Goal: Transaction & Acquisition: Book appointment/travel/reservation

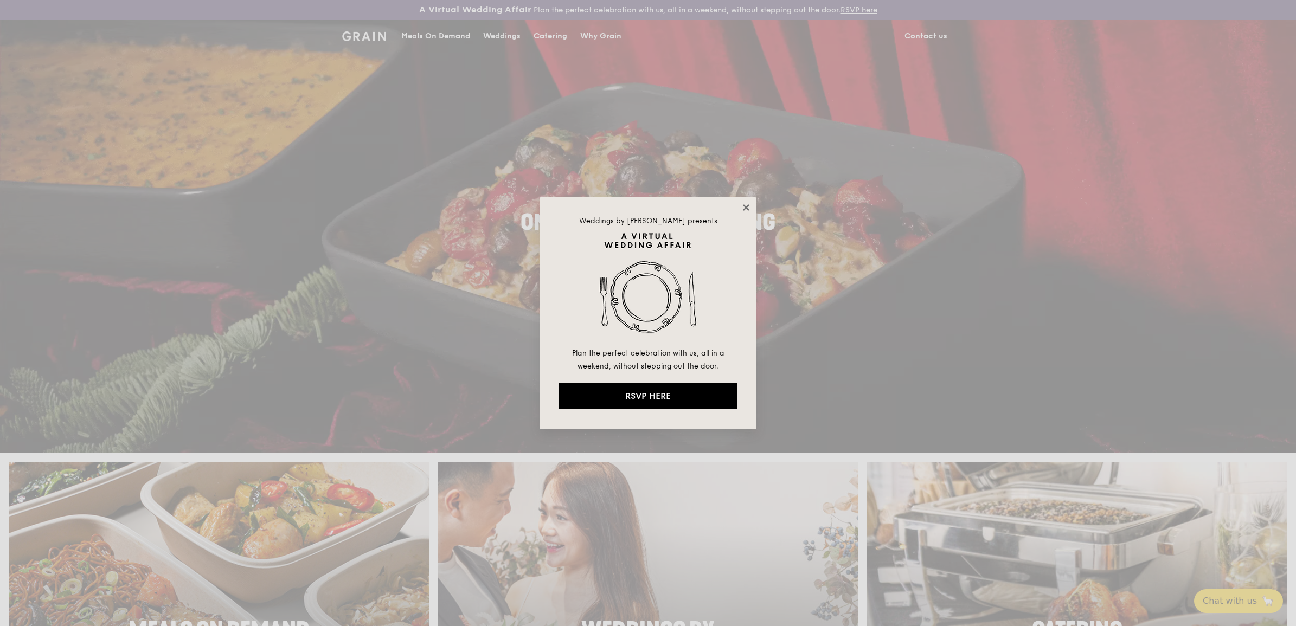
click at [746, 207] on icon at bounding box center [746, 207] width 6 height 6
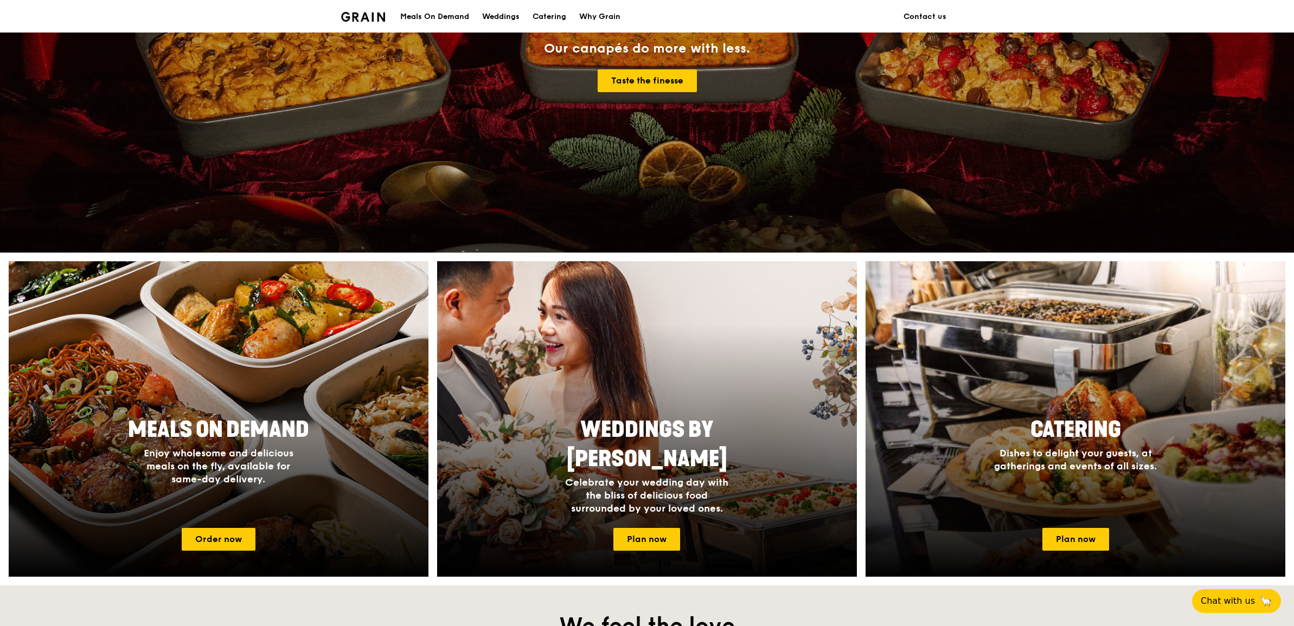
scroll to position [203, 0]
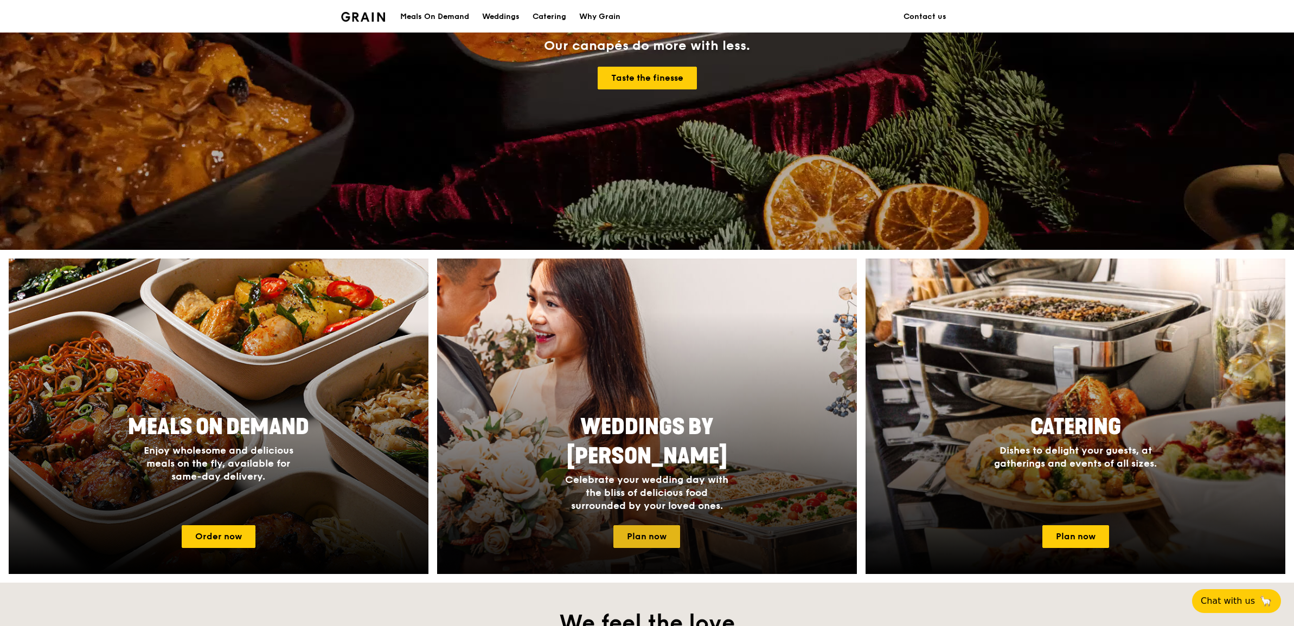
click at [627, 532] on link "Plan now" at bounding box center [646, 536] width 67 height 23
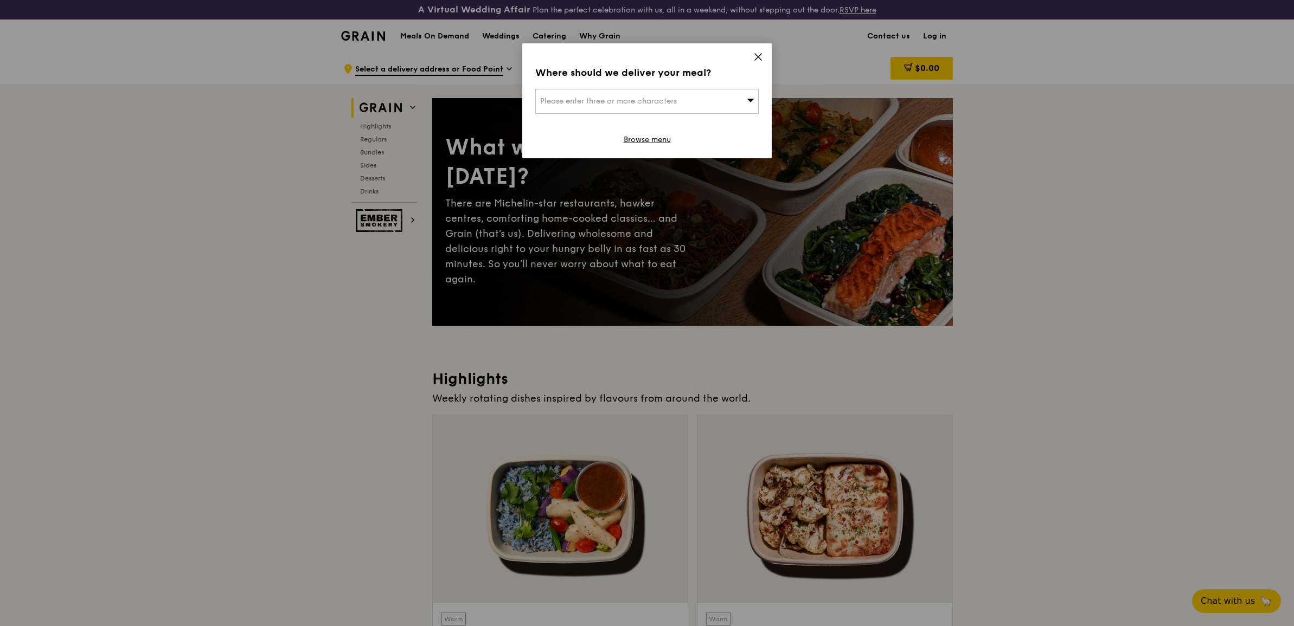
click at [756, 108] on div "Please enter three or more characters" at bounding box center [646, 101] width 223 height 25
click at [745, 106] on input "search" at bounding box center [647, 101] width 222 height 24
click at [760, 53] on icon at bounding box center [758, 57] width 10 height 10
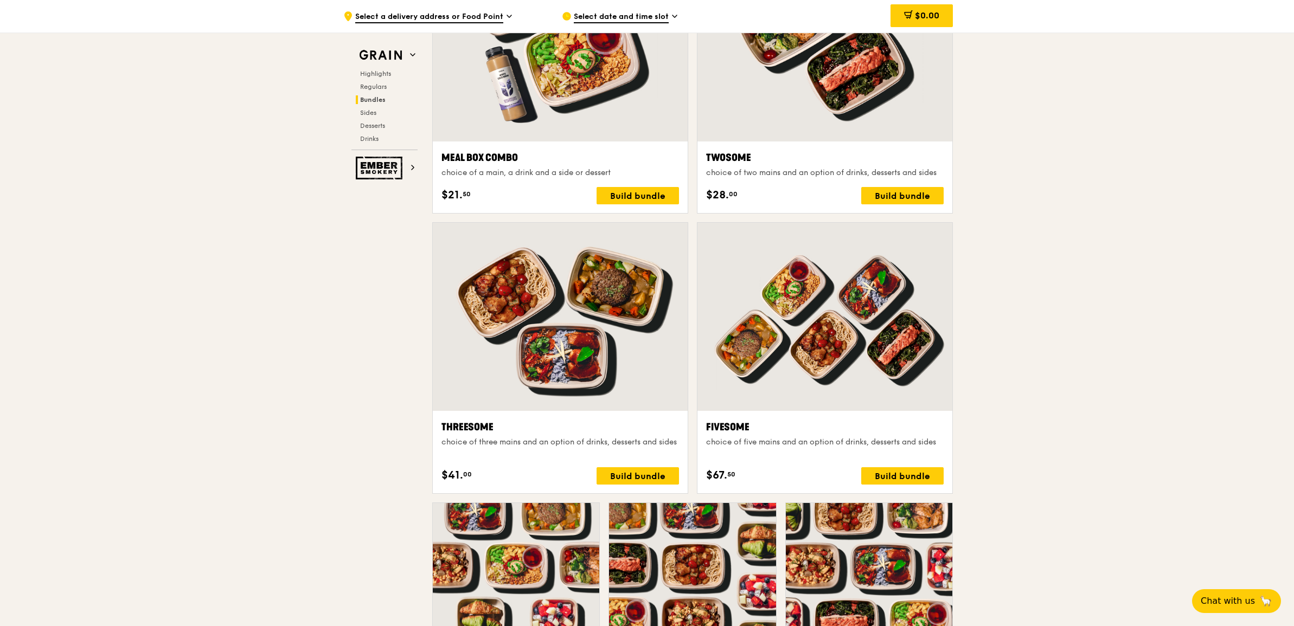
scroll to position [1625, 0]
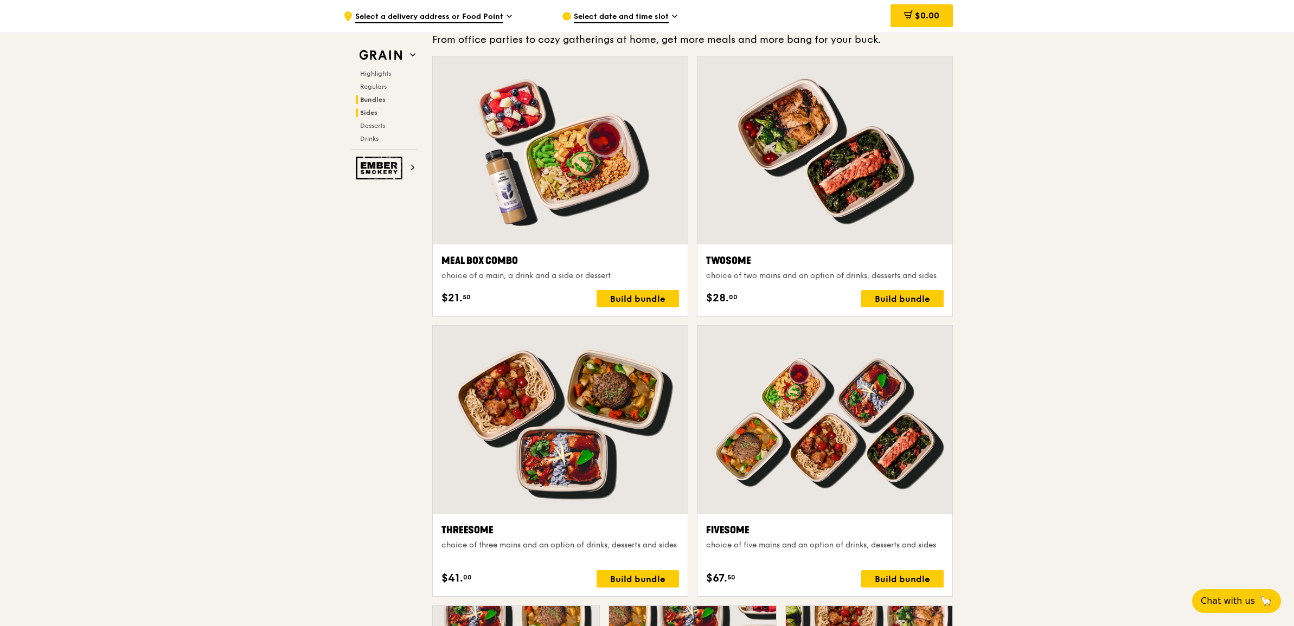
click at [369, 113] on span "Sides" at bounding box center [368, 113] width 17 height 8
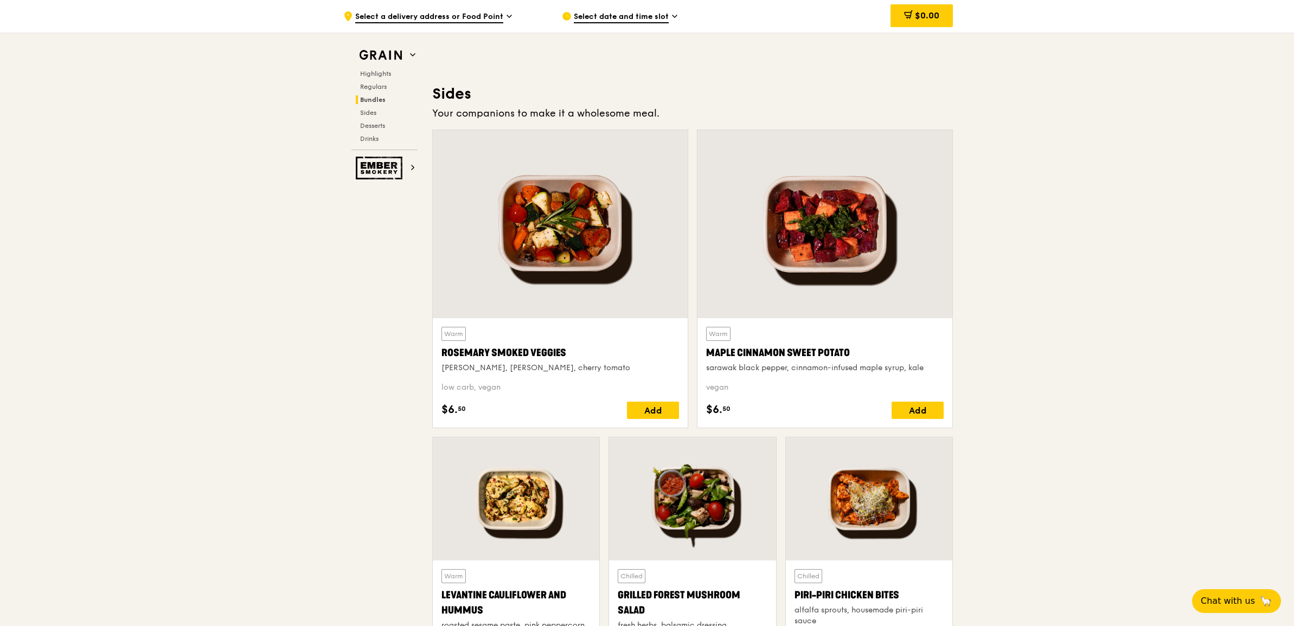
scroll to position [2446, 0]
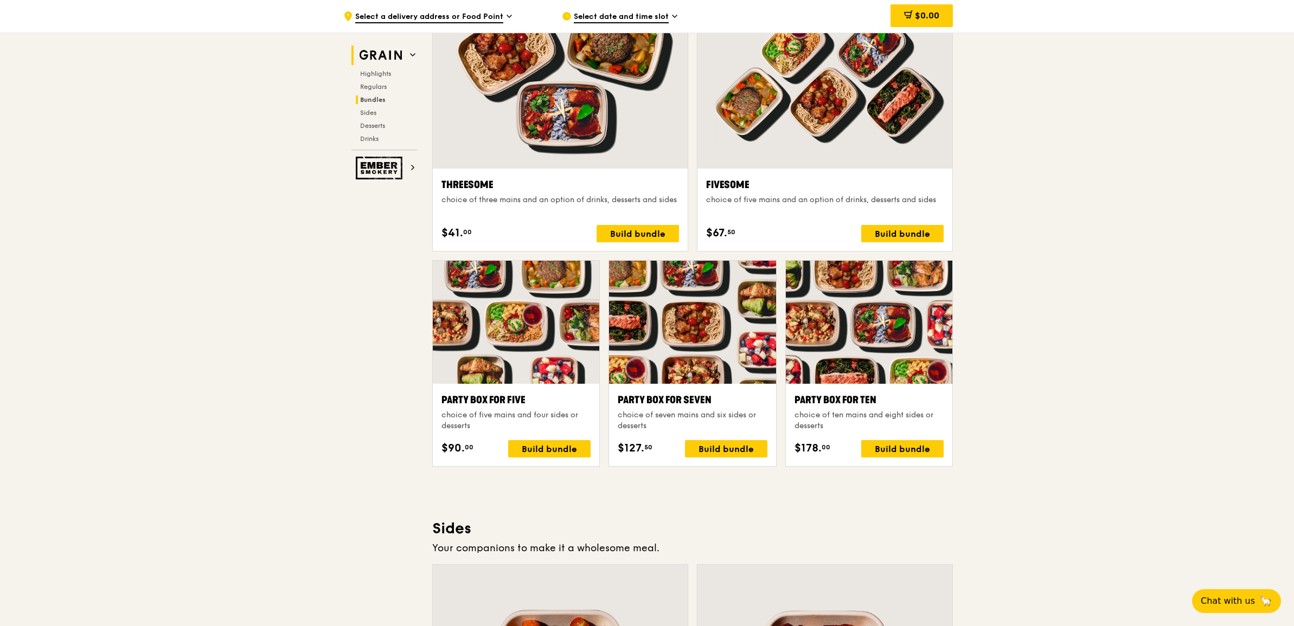
click at [389, 52] on img at bounding box center [381, 56] width 50 height 20
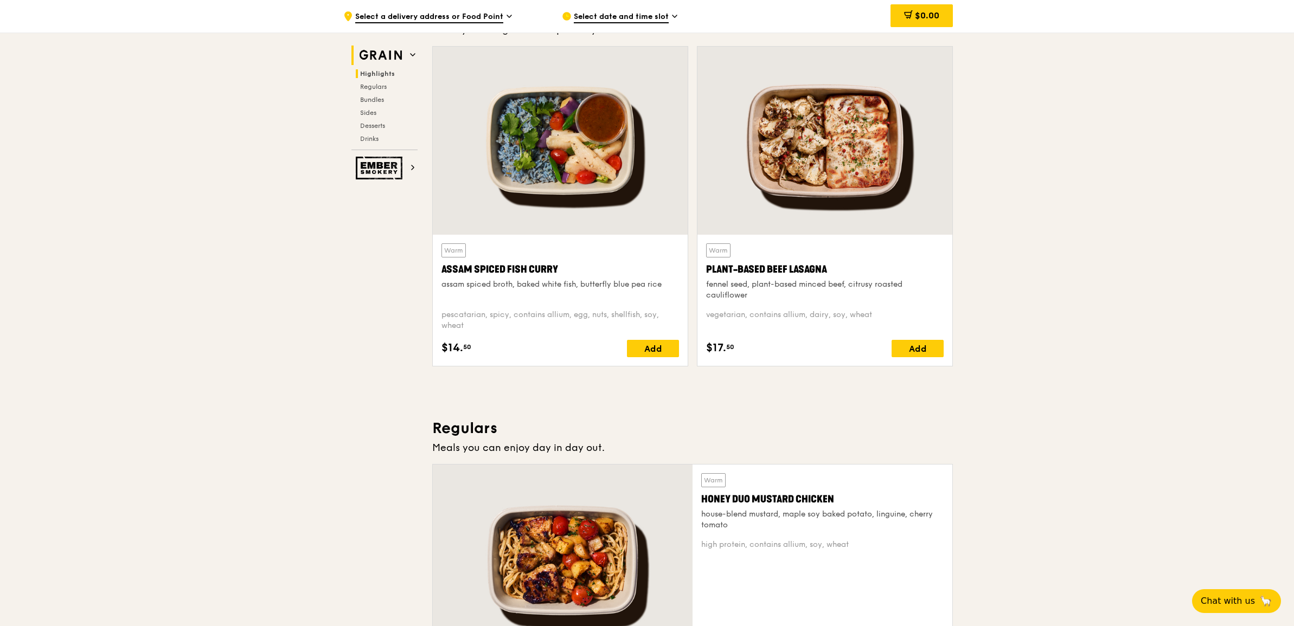
scroll to position [325, 0]
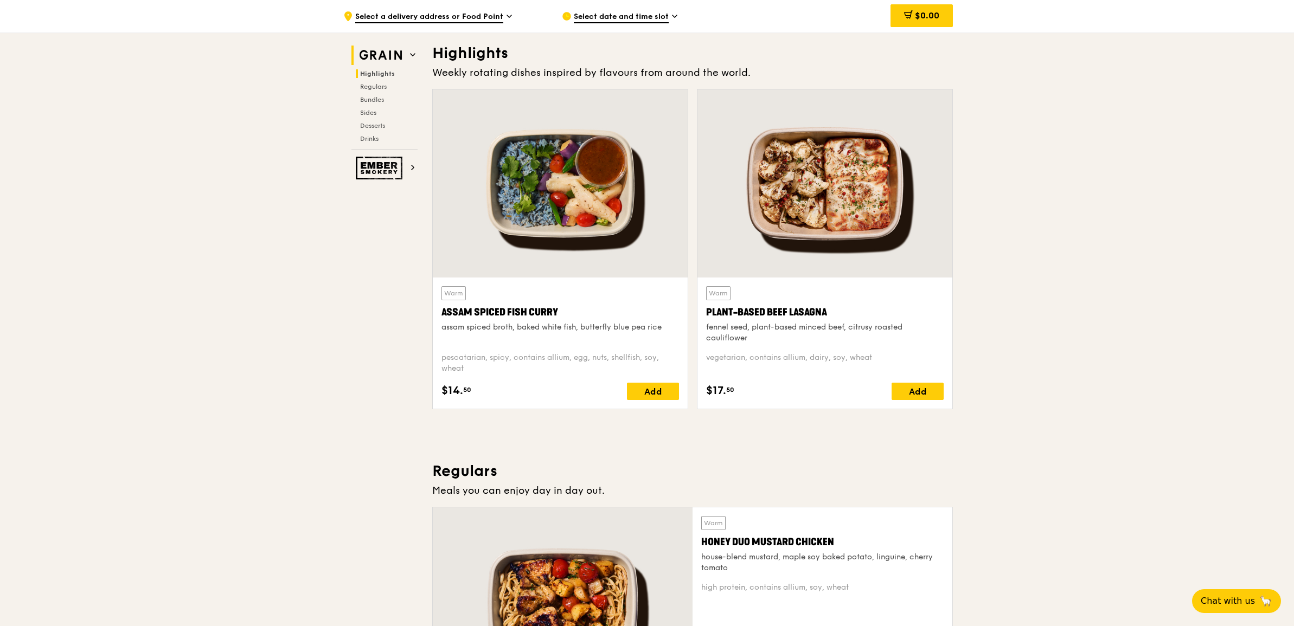
click at [405, 53] on h2 "Grain" at bounding box center [384, 56] width 66 height 20
click at [411, 55] on icon at bounding box center [412, 55] width 4 height 2
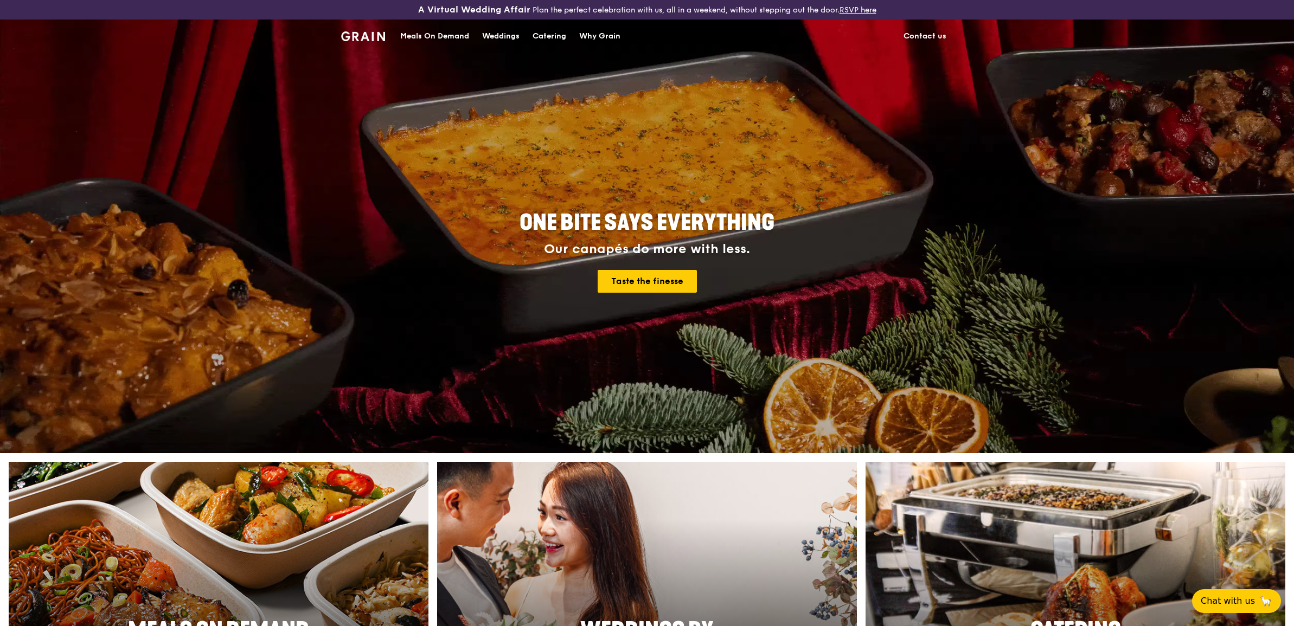
click at [541, 36] on div "Catering" at bounding box center [549, 36] width 34 height 33
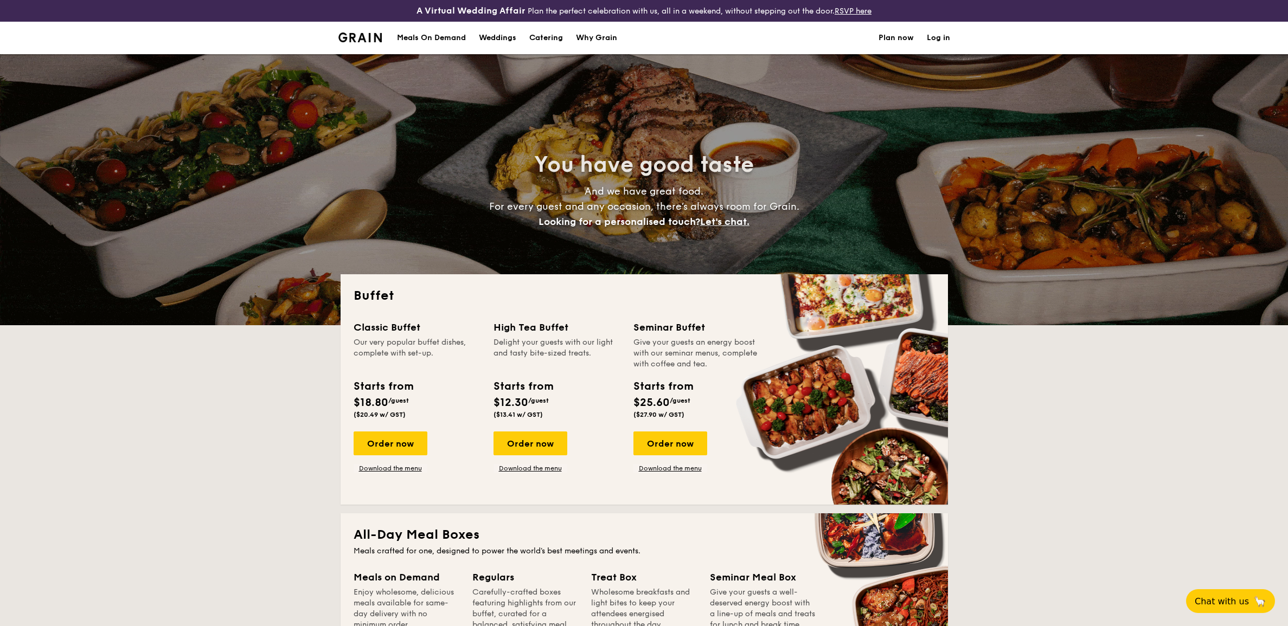
select select
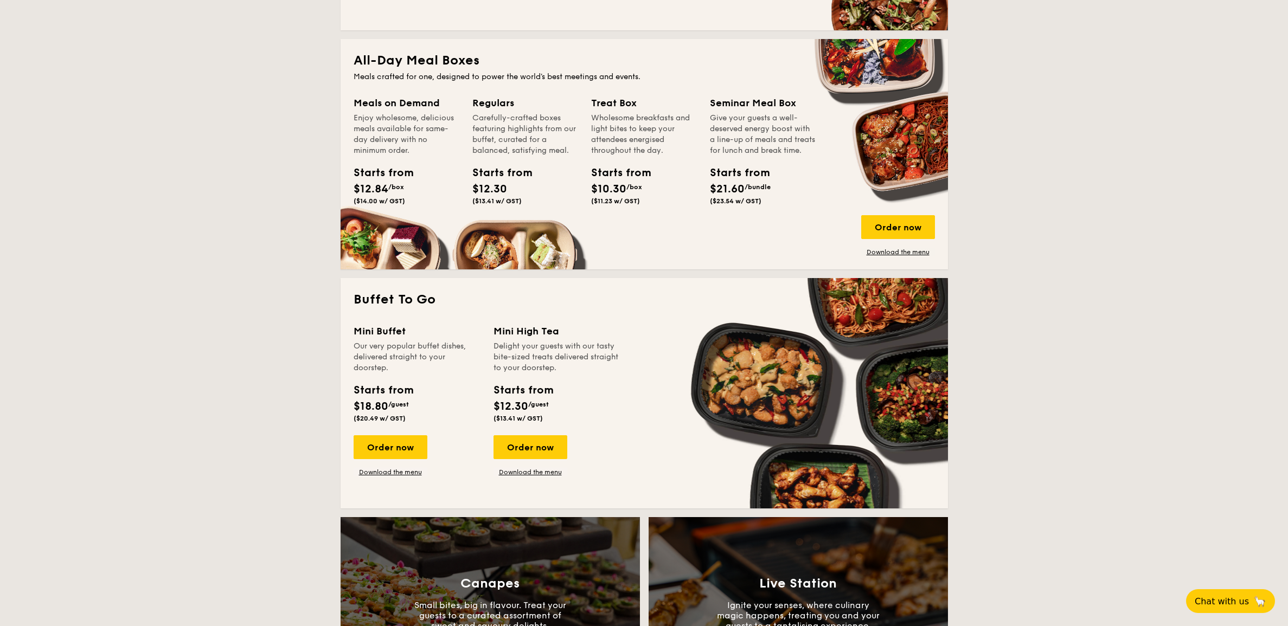
scroll to position [203, 0]
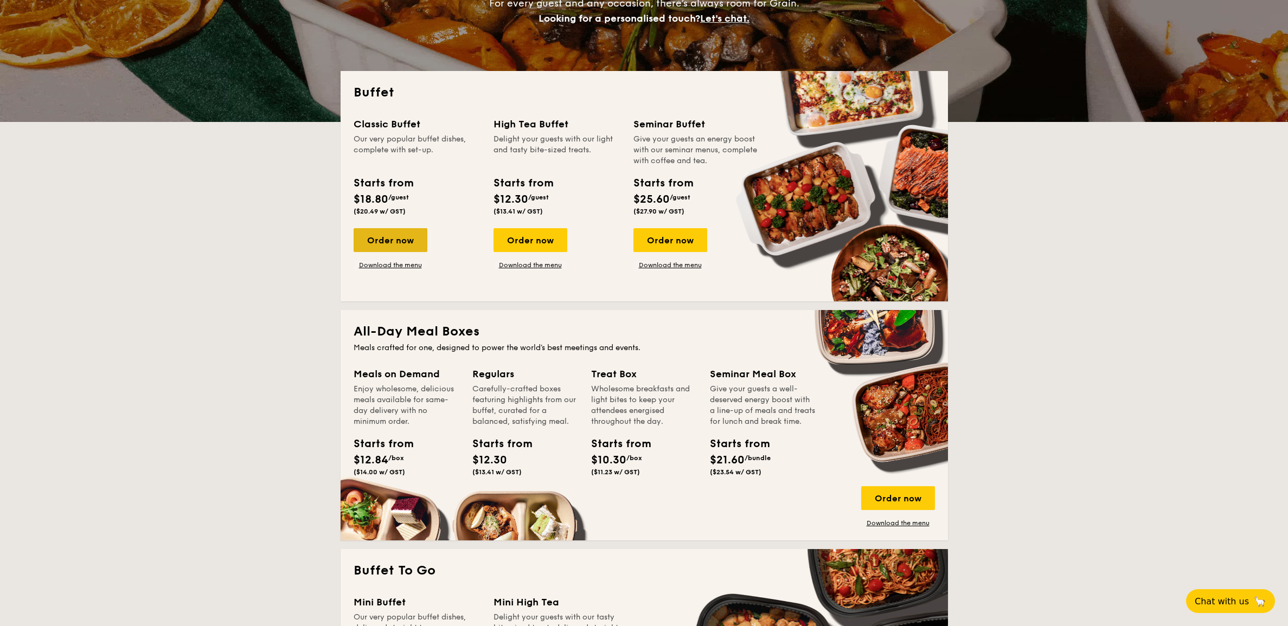
click at [403, 249] on div "Order now" at bounding box center [391, 240] width 74 height 24
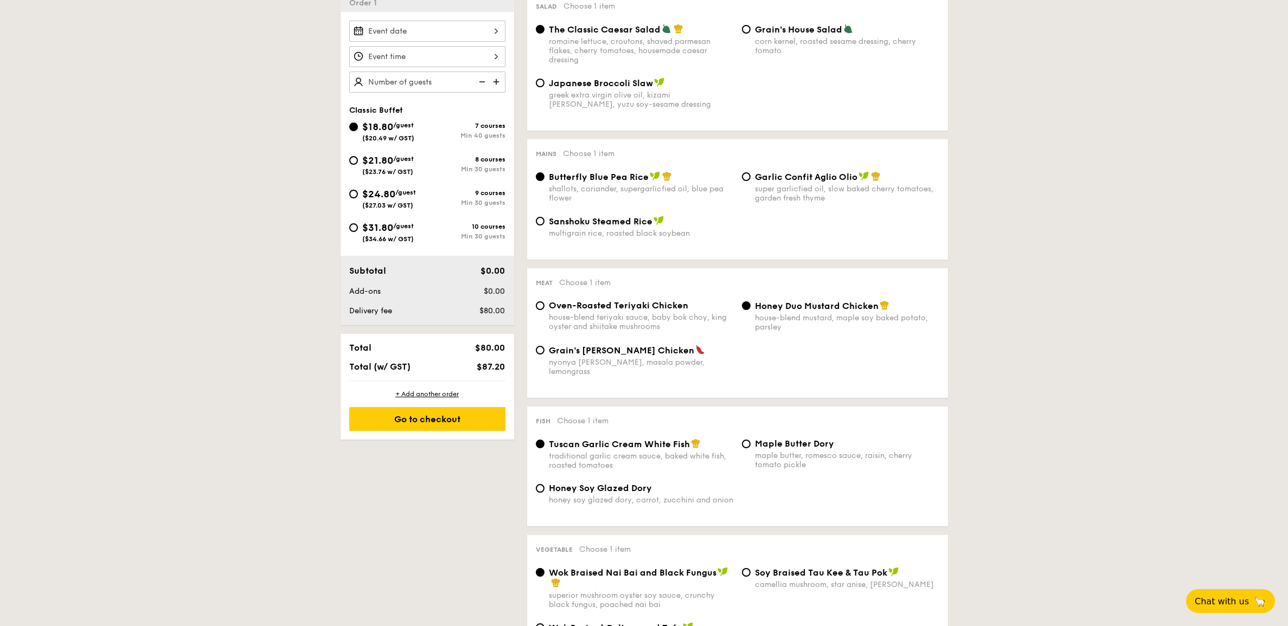
scroll to position [201, 0]
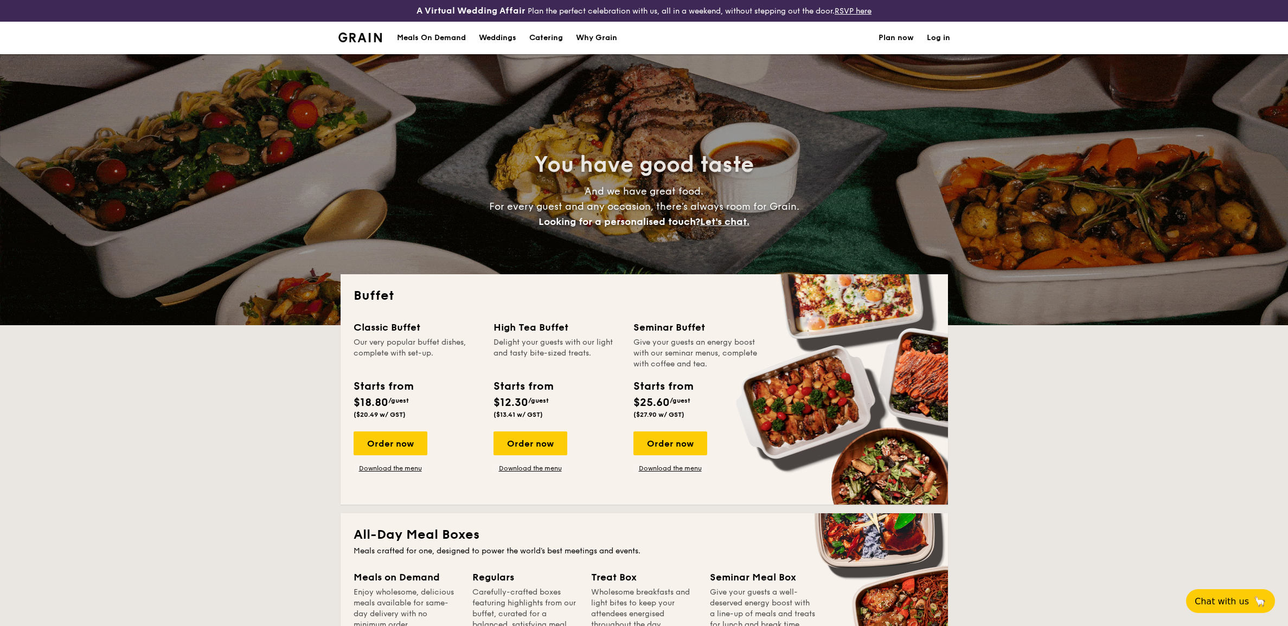
select select
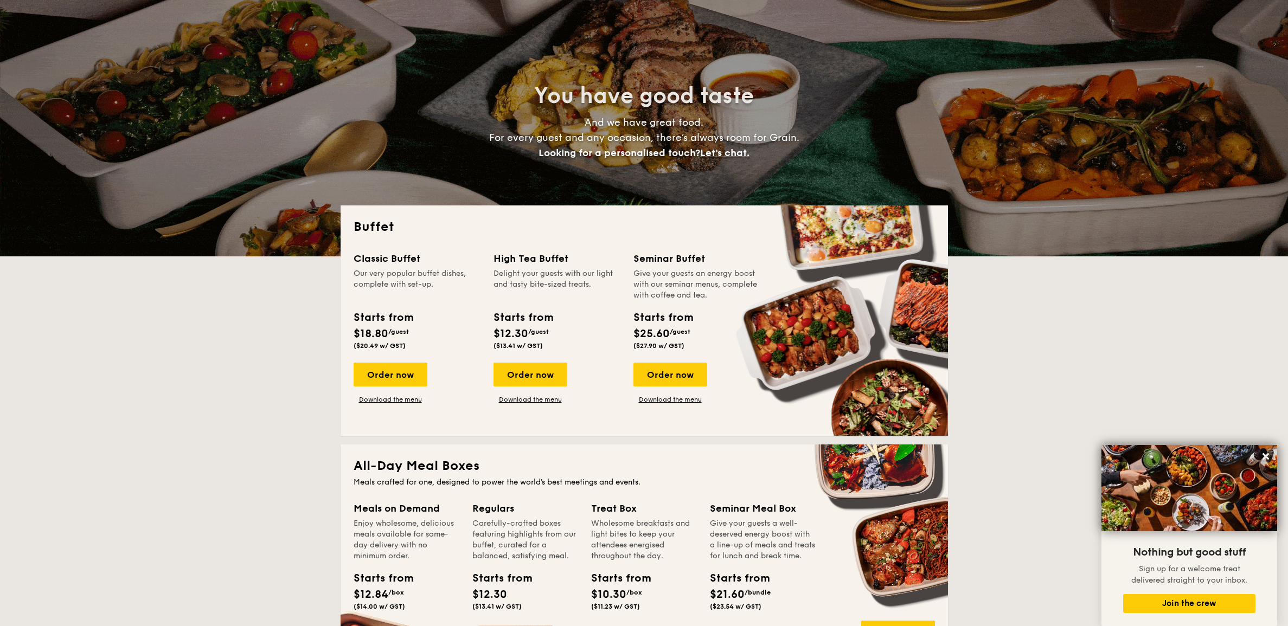
scroll to position [474, 0]
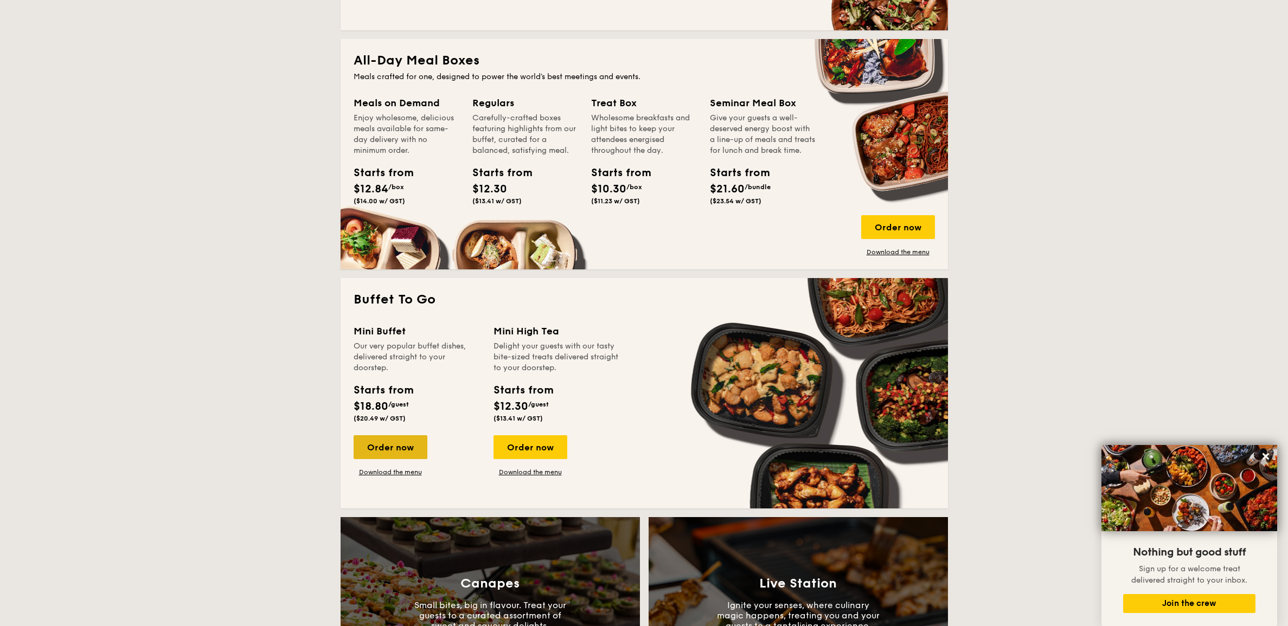
click at [415, 445] on div "Order now" at bounding box center [391, 447] width 74 height 24
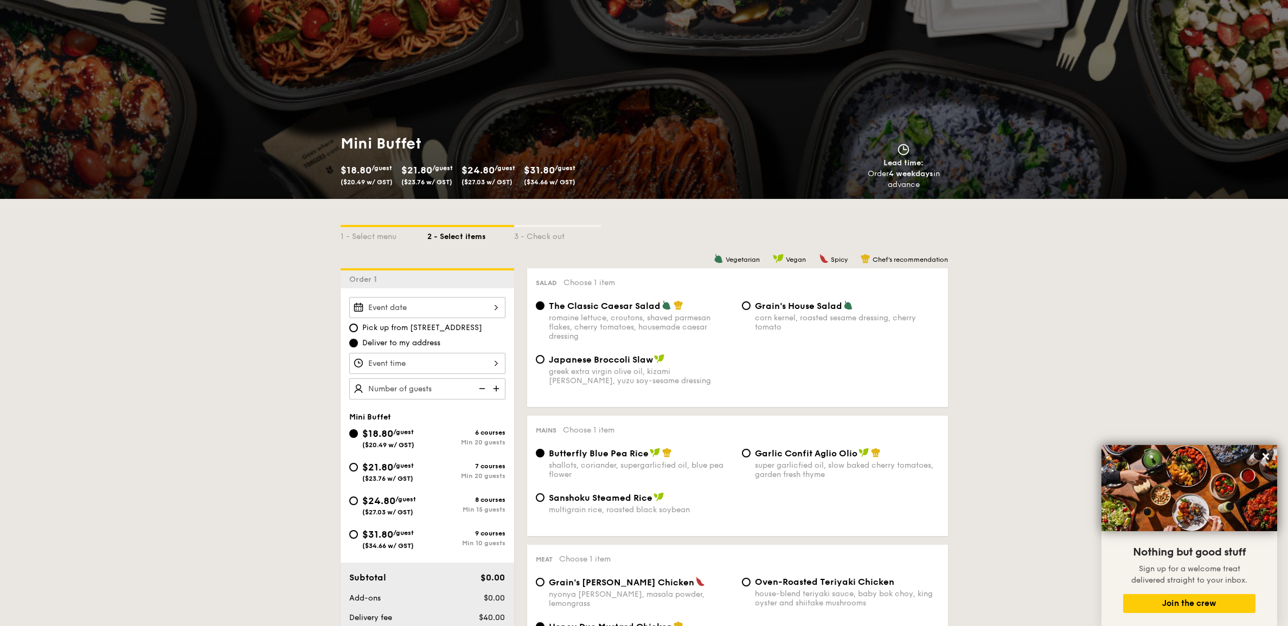
scroll to position [67, 0]
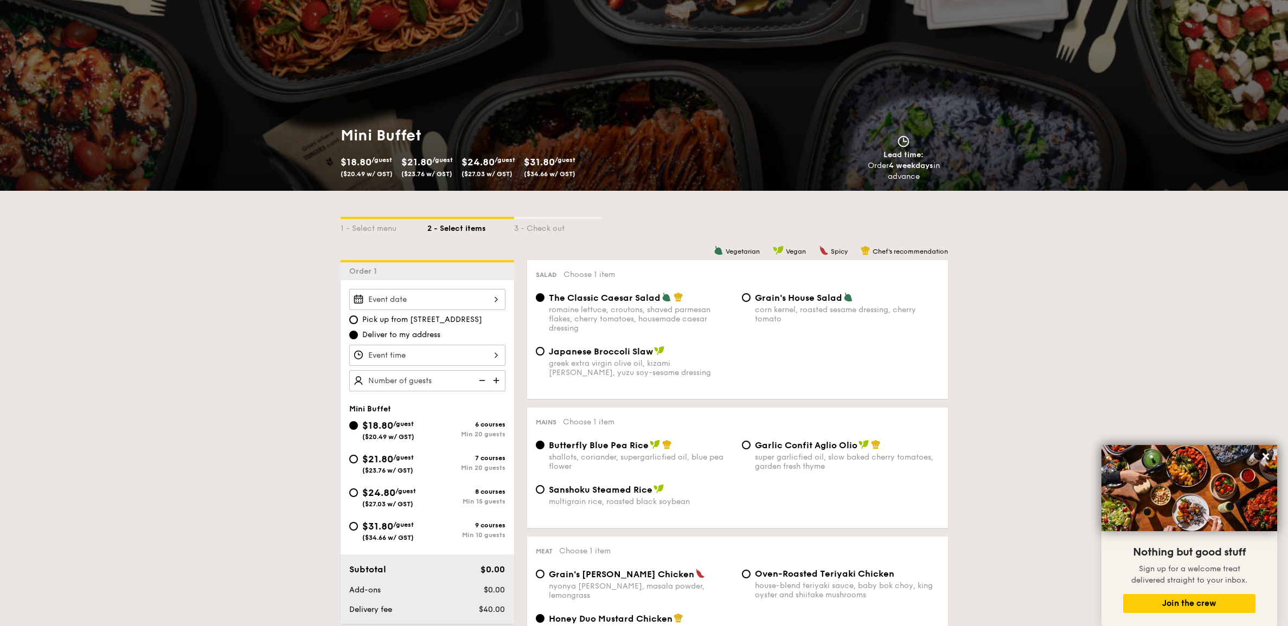
click at [792, 455] on div "super garlicfied oil, slow baked cherry tomatoes, garden fresh thyme" at bounding box center [847, 462] width 184 height 18
click at [750, 450] on input "Garlic Confit Aglio Olio super garlicfied oil, slow baked cherry tomatoes, gard…" at bounding box center [746, 445] width 9 height 9
radio input "true"
click at [536, 355] on input "Japanese Broccoli Slaw greek extra virgin olive oil, kizami nori, ginger, yuzu …" at bounding box center [540, 351] width 9 height 9
radio input "true"
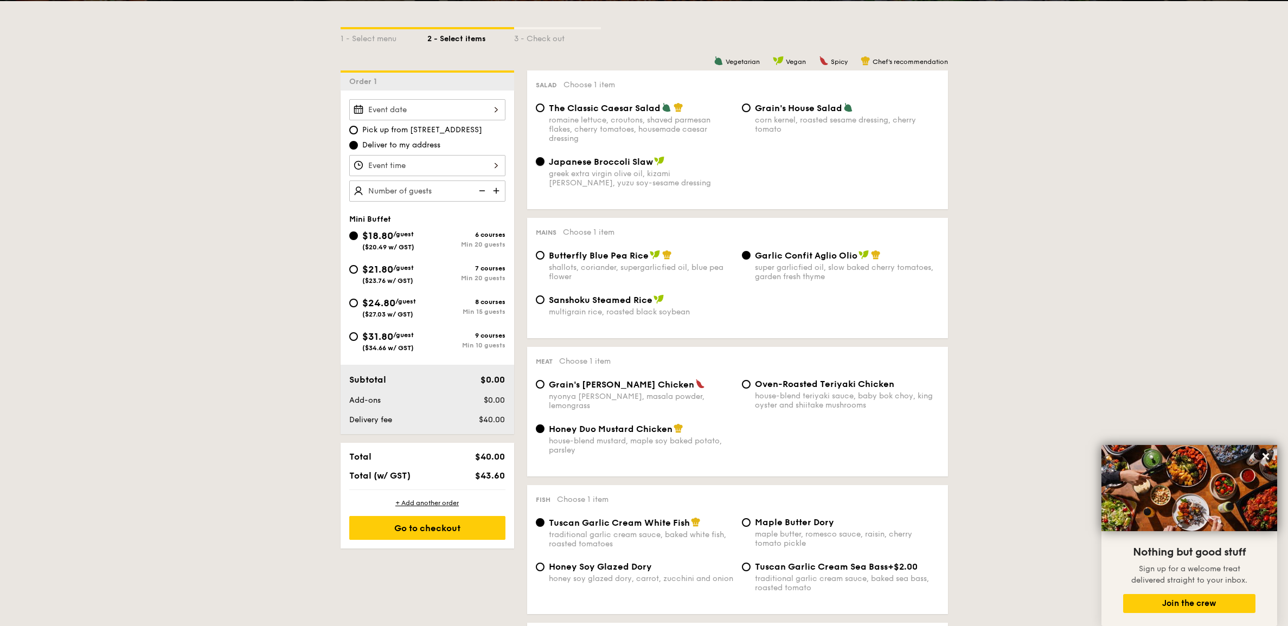
scroll to position [338, 0]
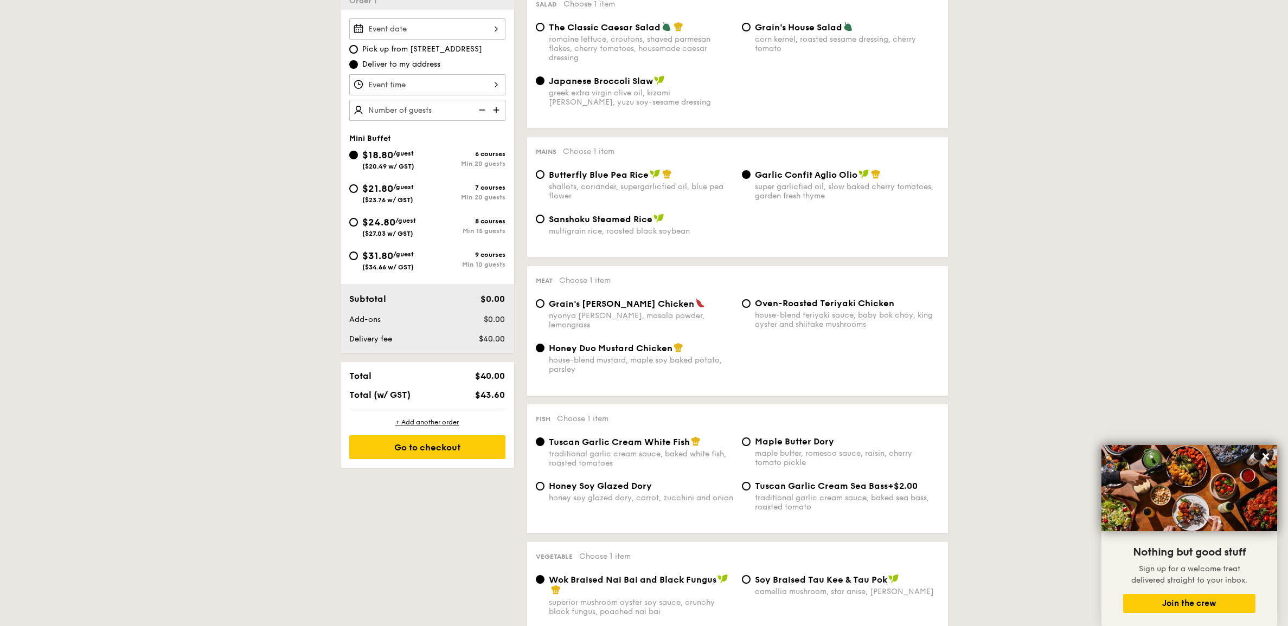
click at [766, 459] on div "maple butter, romesco sauce, raisin, cherry tomato pickle" at bounding box center [847, 458] width 184 height 18
click at [750, 446] on input "Maple Butter Dory maple butter, romesco sauce, raisin, cherry tomato pickle" at bounding box center [746, 442] width 9 height 9
radio input "true"
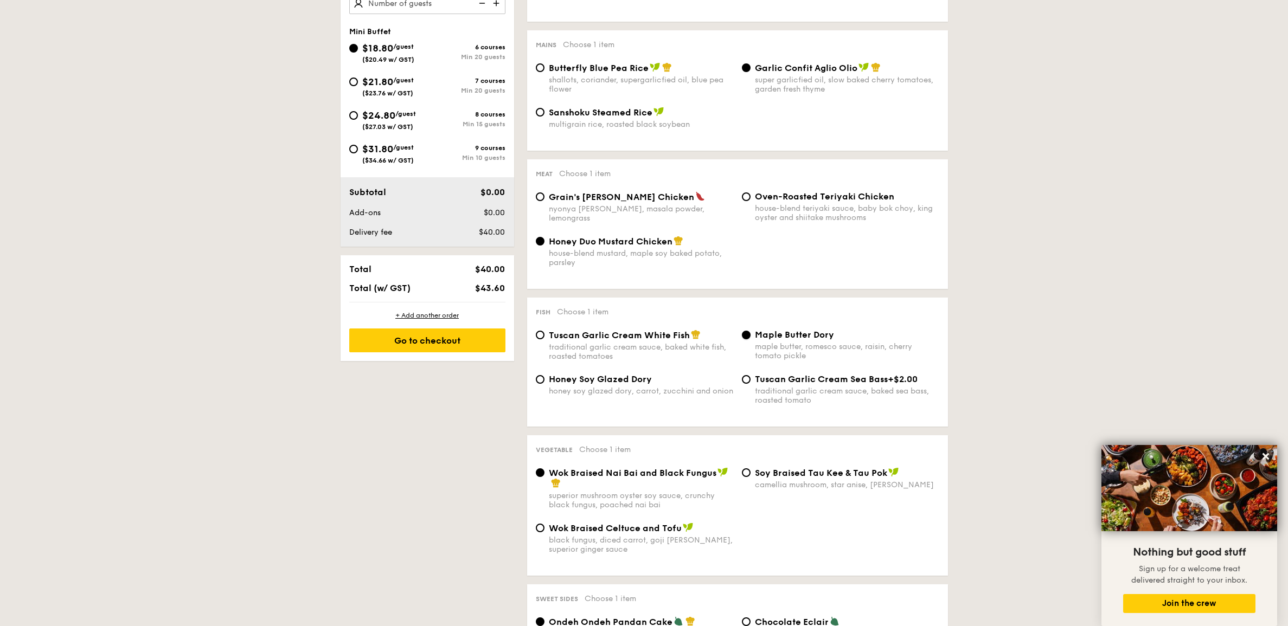
scroll to position [473, 0]
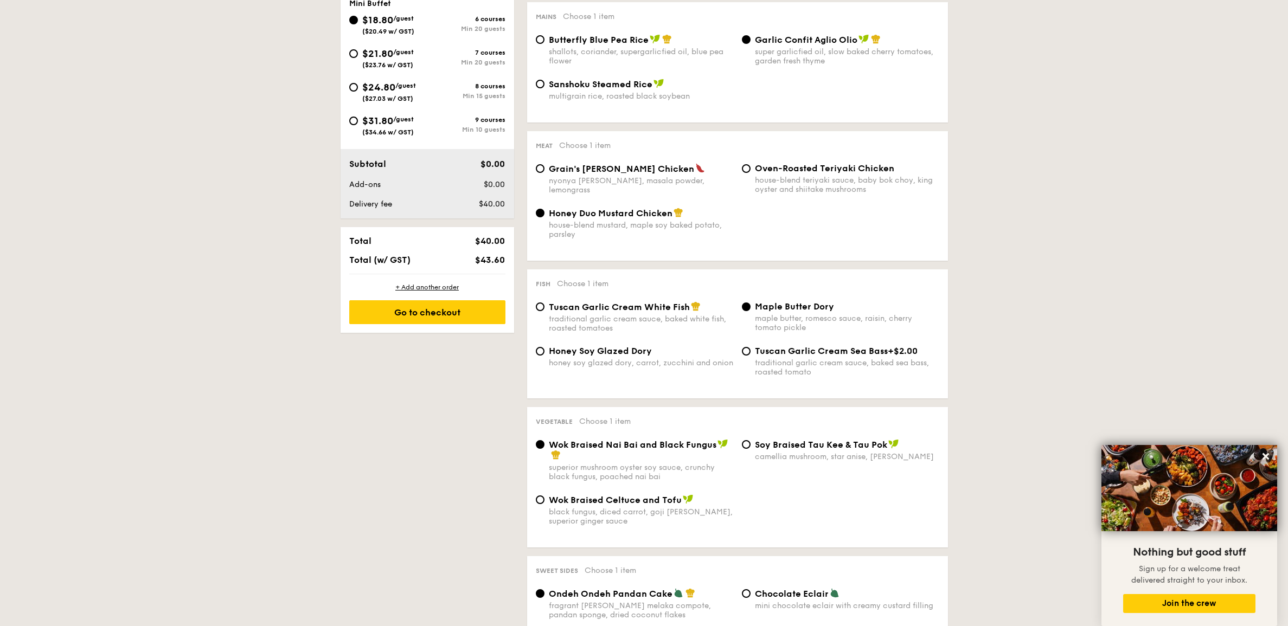
click at [763, 451] on div "⁠Soy Braised Tau Kee & Tau Pok camellia mushroom, star anise, goji [PERSON_NAME]" at bounding box center [847, 450] width 184 height 22
click at [750, 449] on input "⁠Soy Braised Tau Kee & Tau Pok camellia mushroom, star anise, goji [PERSON_NAME]" at bounding box center [746, 444] width 9 height 9
radio input "true"
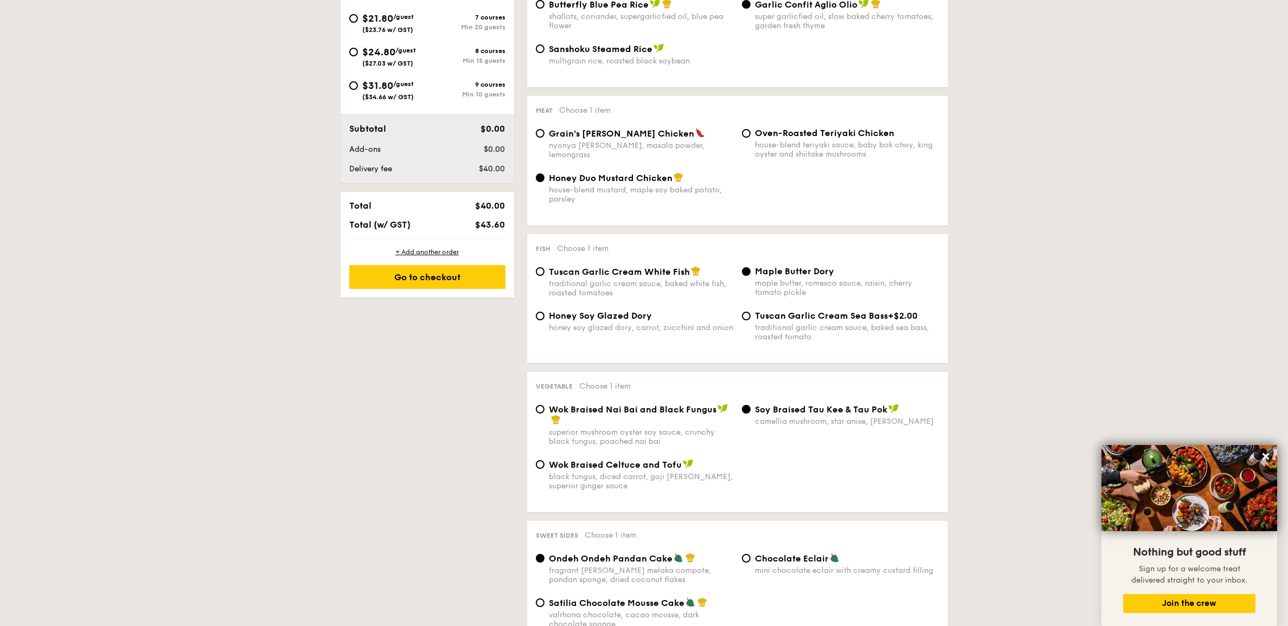
scroll to position [541, 0]
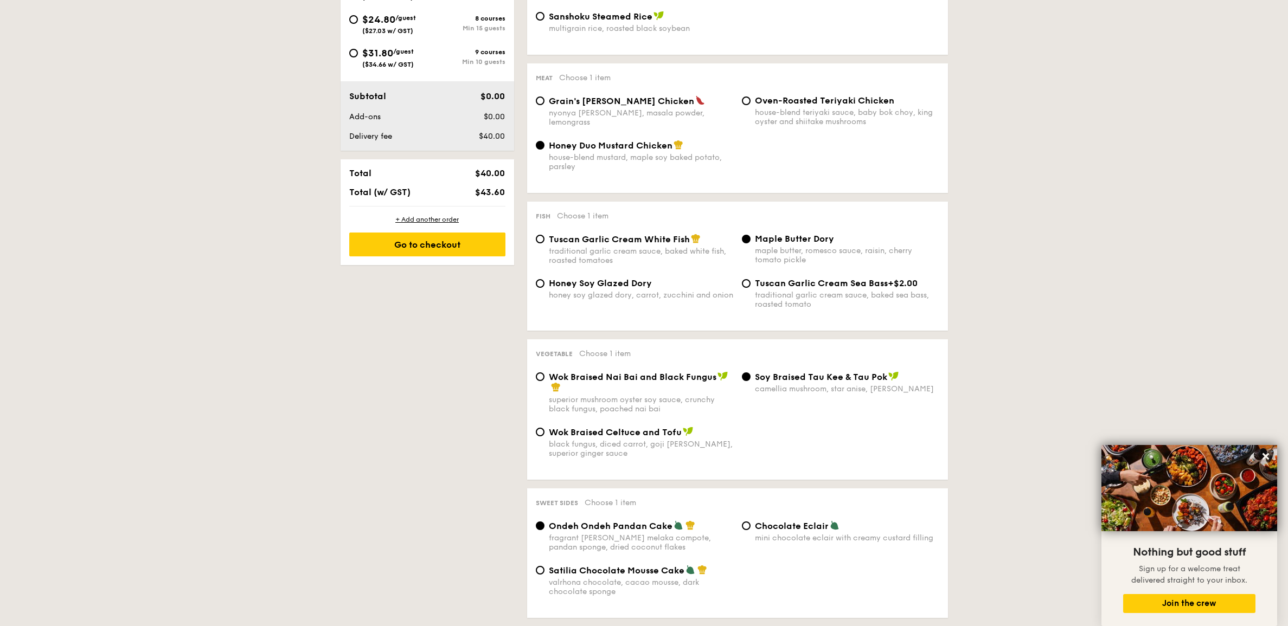
click at [555, 571] on span "Satilia Chocolate Mousse Cake" at bounding box center [617, 571] width 136 height 10
click at [544, 571] on input "Satilia Chocolate Mousse Cake valrhona chocolate, cacao mousse, dark chocolate …" at bounding box center [540, 570] width 9 height 9
radio input "true"
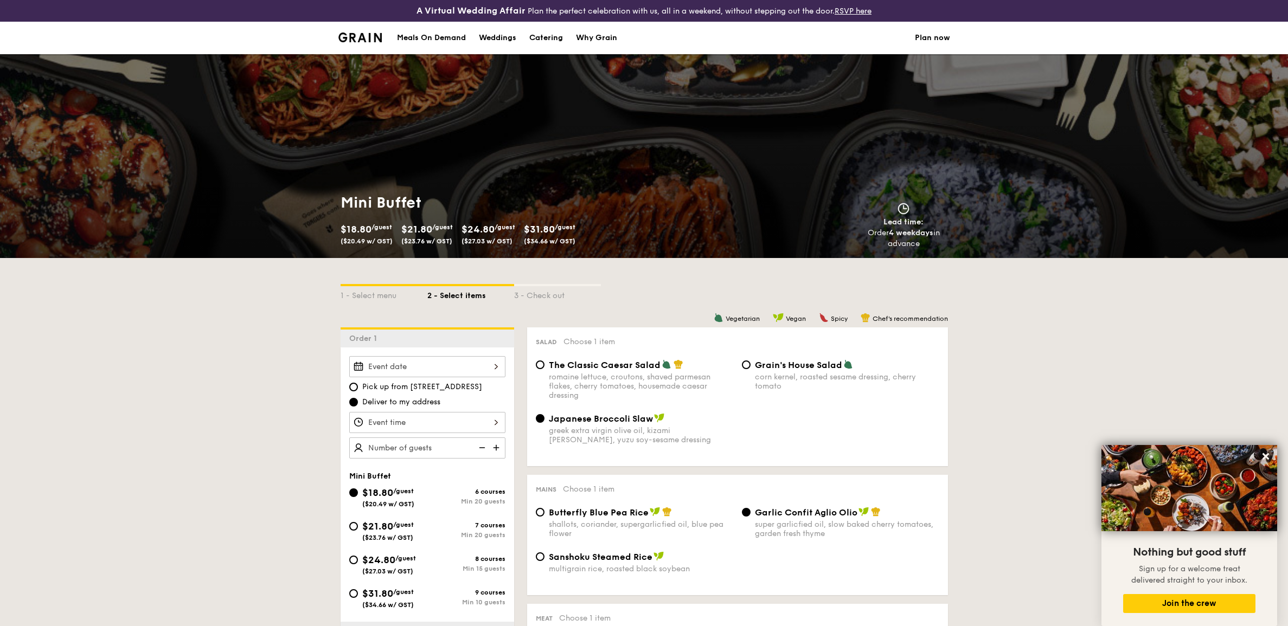
scroll to position [270, 0]
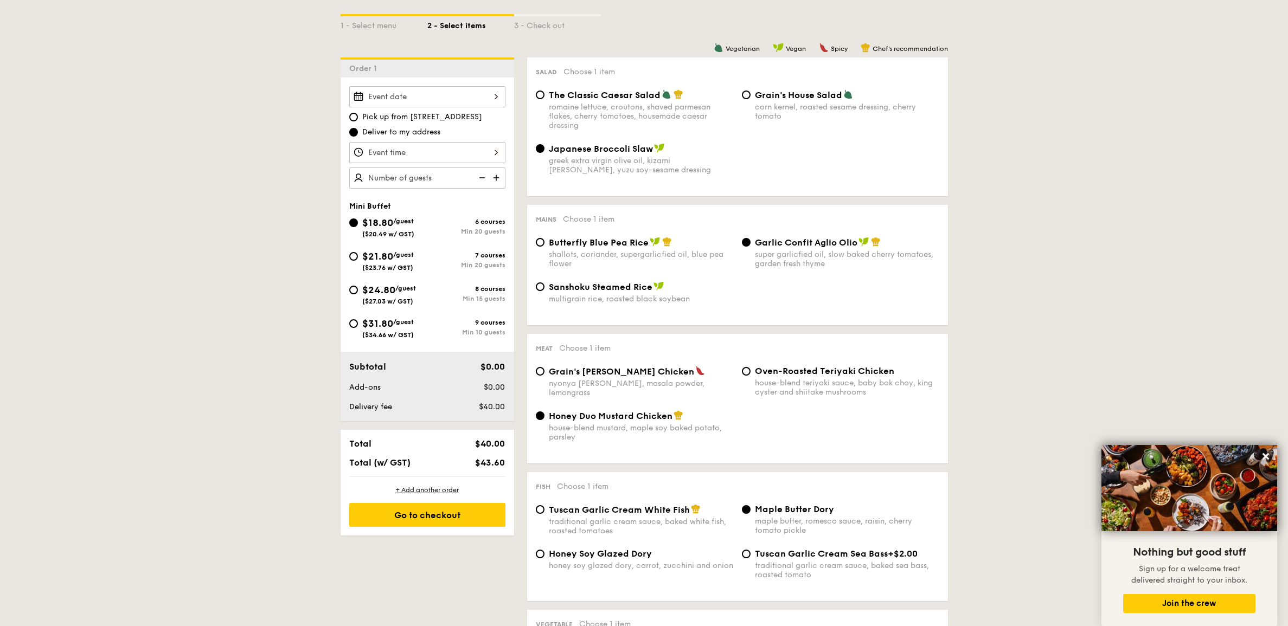
click at [445, 175] on input "text" at bounding box center [427, 178] width 156 height 21
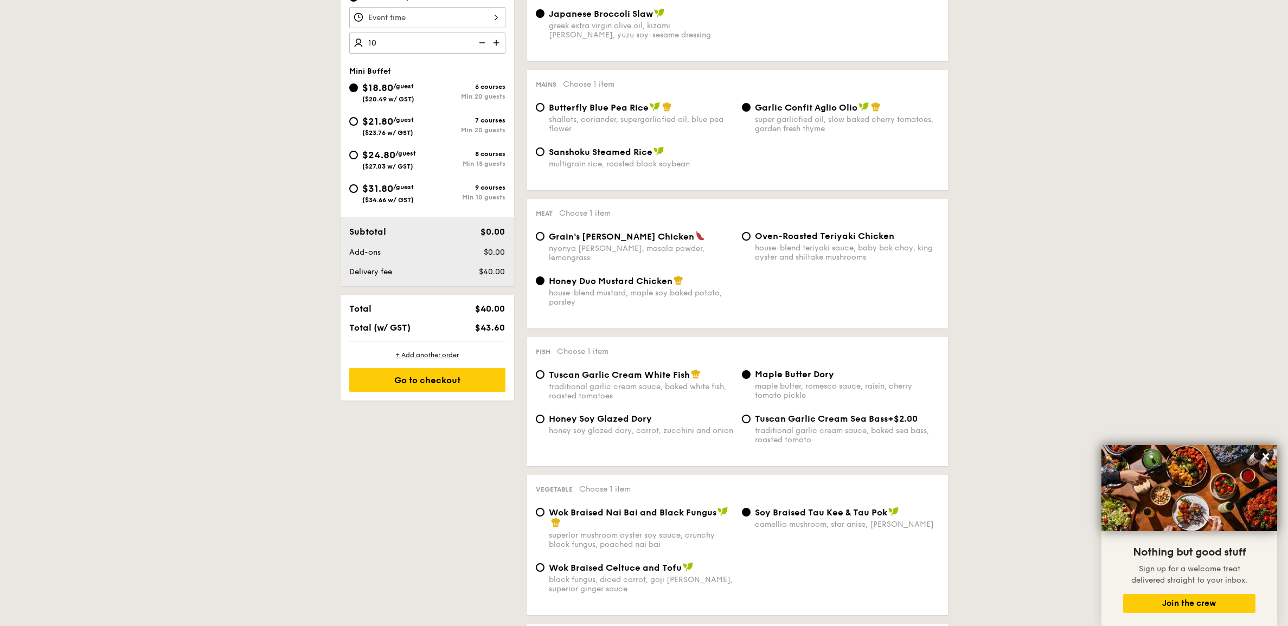
scroll to position [338, 0]
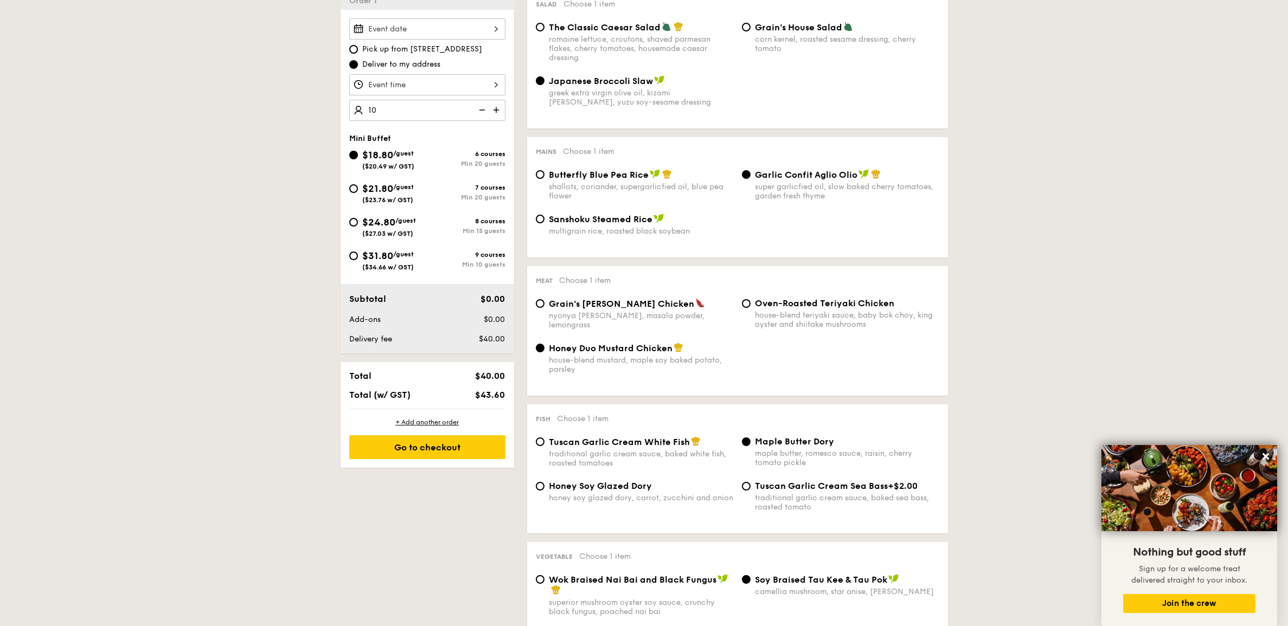
drag, startPoint x: 448, startPoint y: 80, endPoint x: 455, endPoint y: 82, distance: 7.4
type input "20 guests"
click at [454, 82] on input "Smoked Mesquite Whole Chicken brined in our in-house blend of herbs and spices,…" at bounding box center [427, 84] width 156 height 21
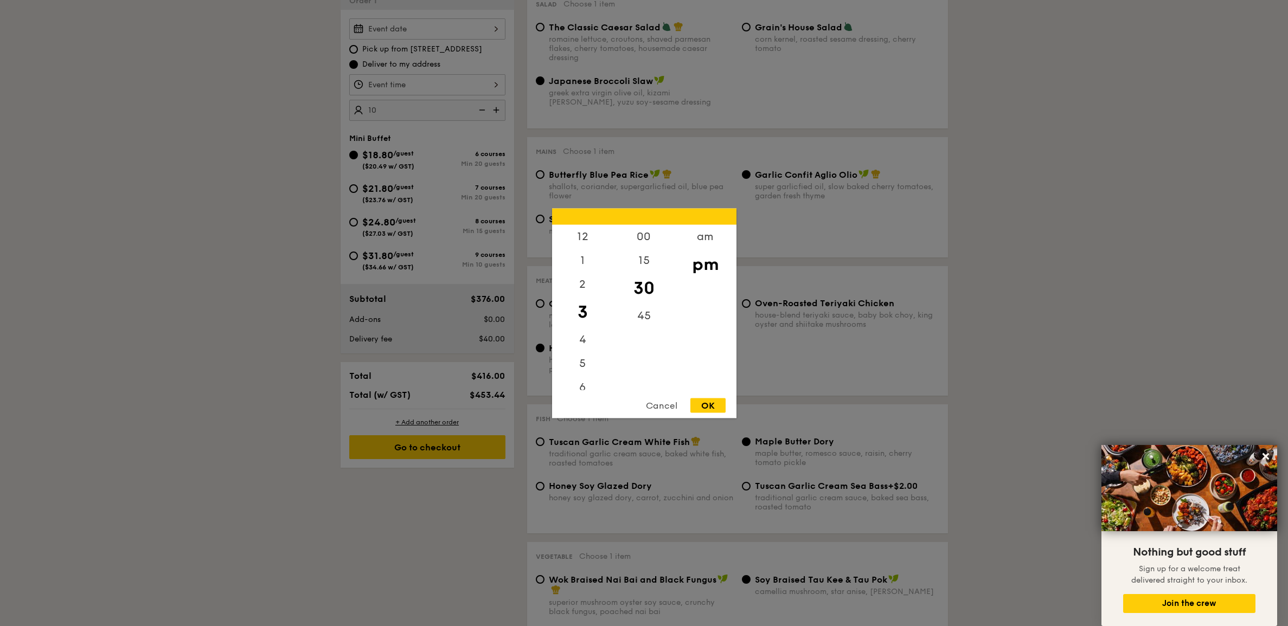
scroll to position [67, 0]
click at [581, 324] on div "6" at bounding box center [582, 324] width 61 height 31
click at [579, 337] on div "7" at bounding box center [582, 347] width 61 height 31
click at [715, 403] on div "OK" at bounding box center [707, 405] width 35 height 15
type input "7:30PM"
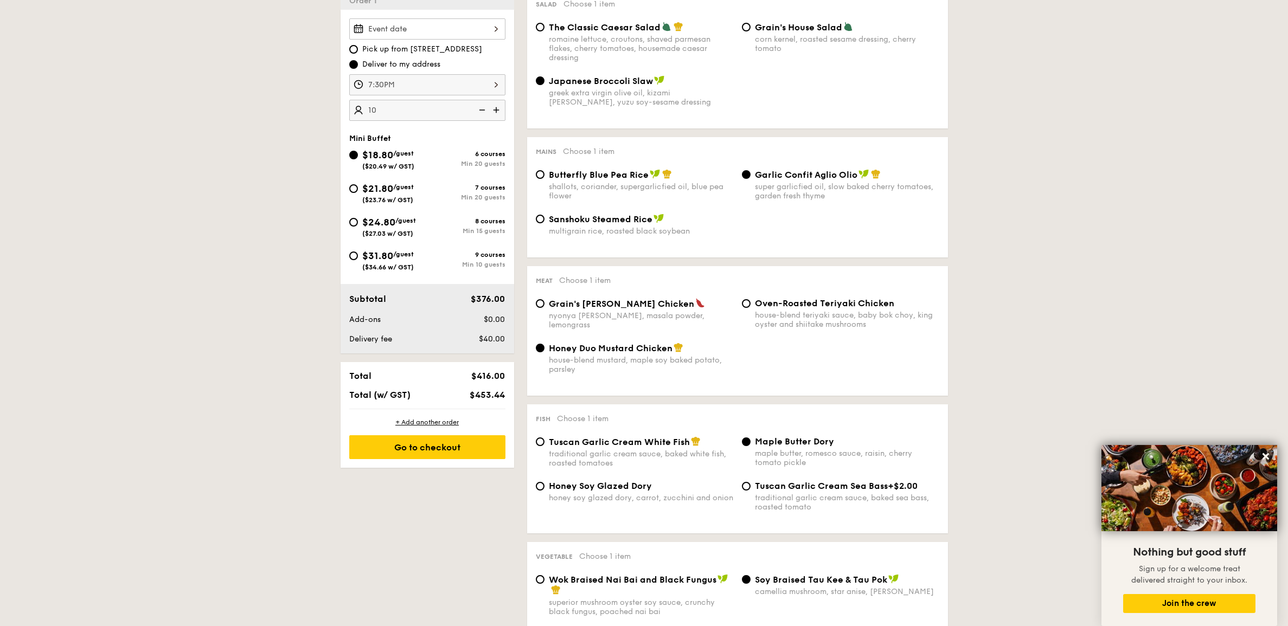
click at [476, 31] on input "Smoked Mesquite Whole Chicken brined in our in-house blend of herbs and spices,…" at bounding box center [427, 28] width 156 height 21
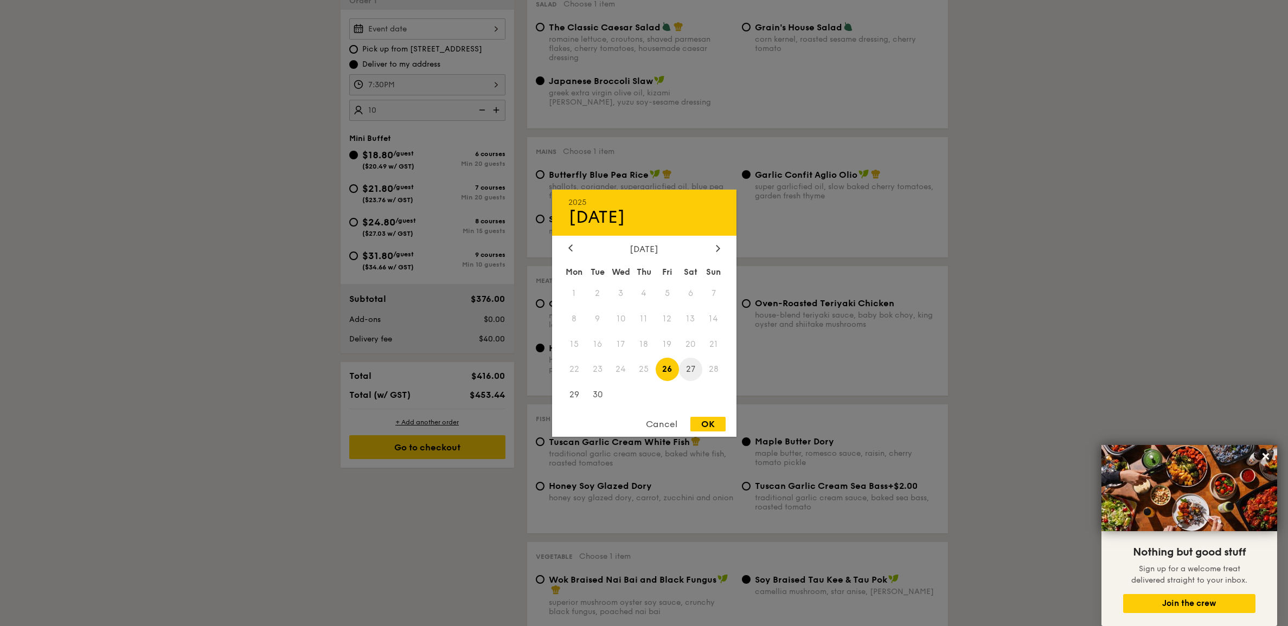
click at [696, 369] on span "27" at bounding box center [690, 369] width 23 height 23
click at [665, 367] on span "26" at bounding box center [667, 369] width 23 height 23
click at [699, 422] on div "OK" at bounding box center [707, 424] width 35 height 15
type input "[DATE]"
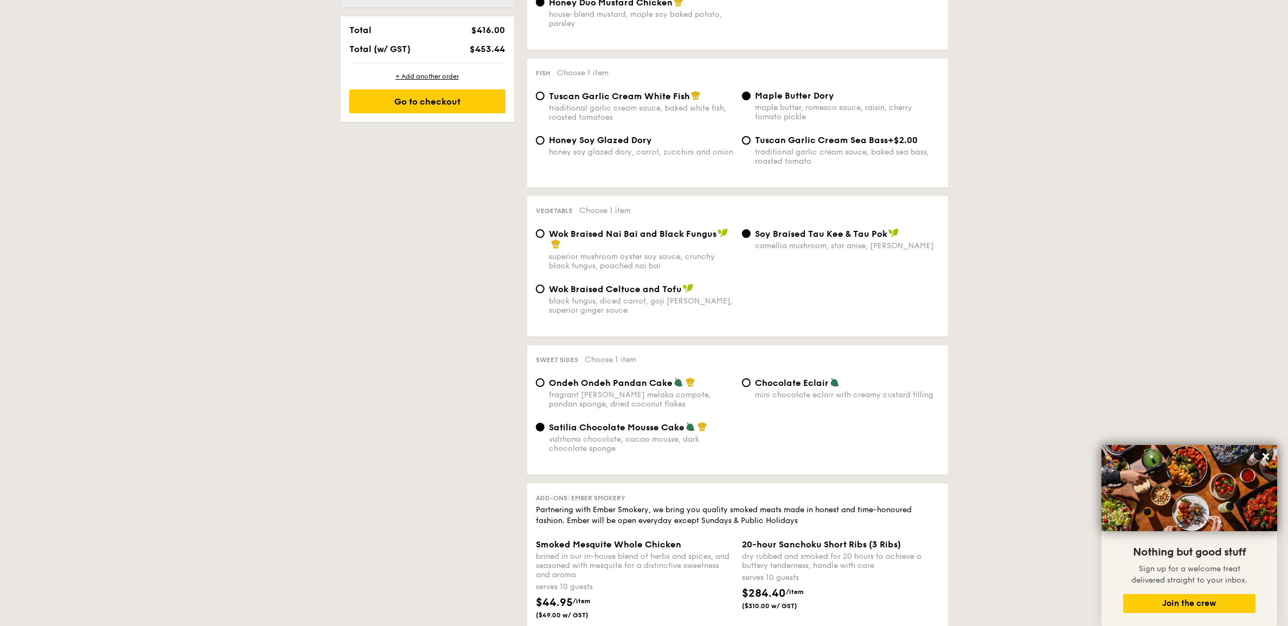
scroll to position [676, 0]
